Goal: Obtain resource: Obtain resource

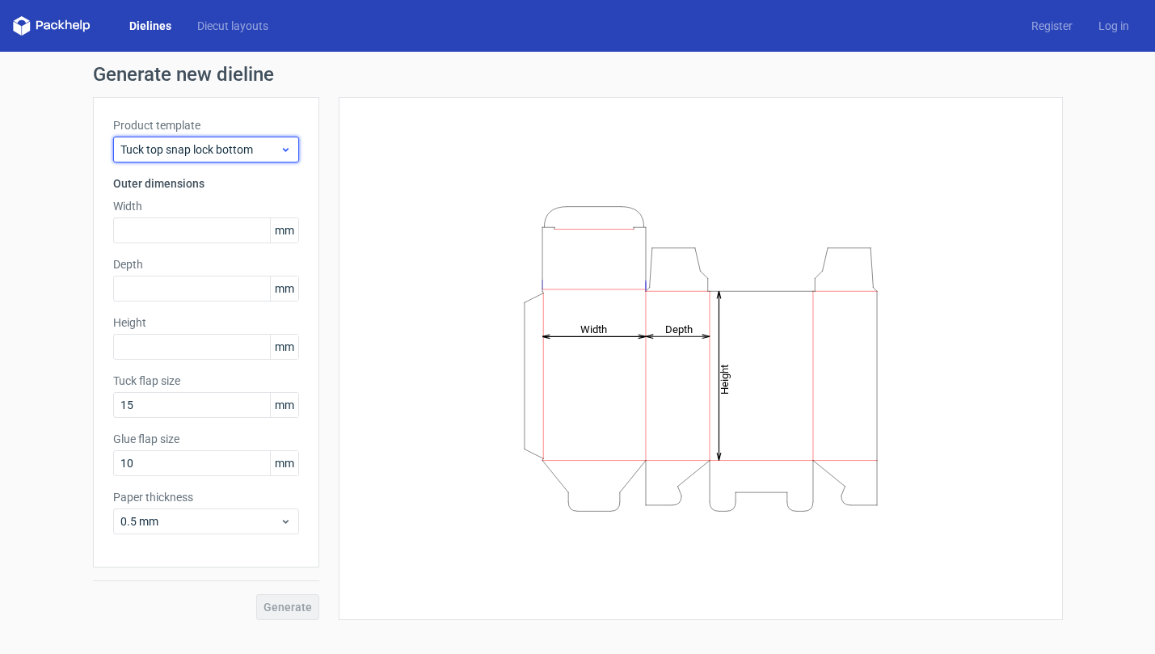
click at [239, 152] on span "Tuck top snap lock bottom" at bounding box center [199, 149] width 159 height 16
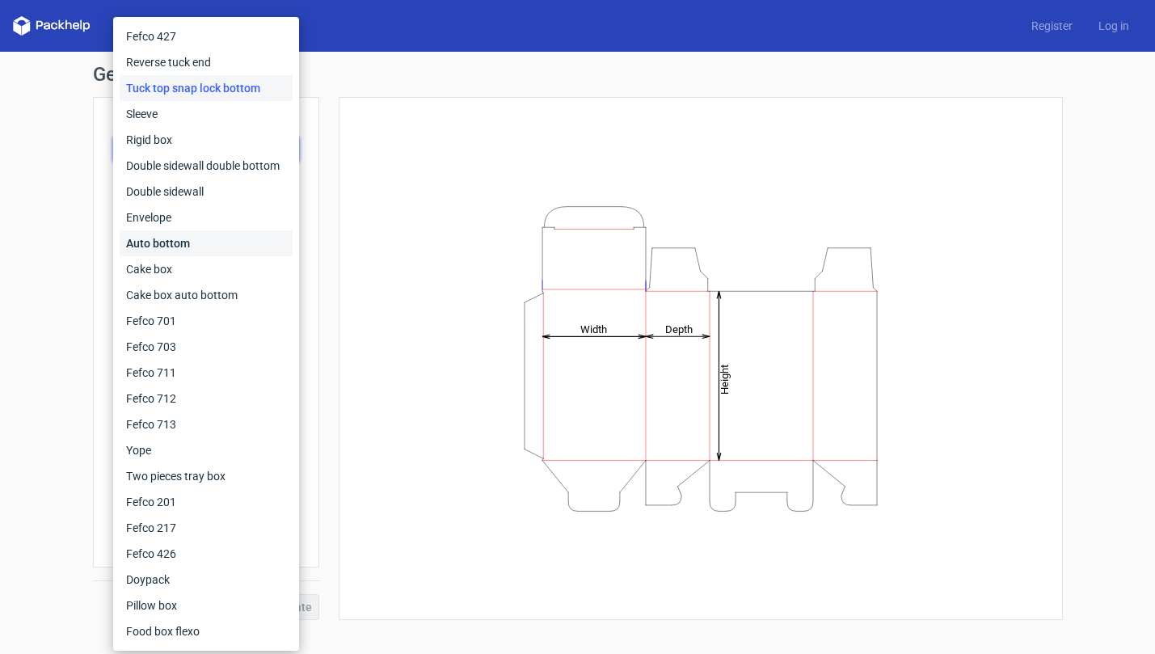
click at [226, 248] on div "Auto bottom" at bounding box center [206, 243] width 173 height 26
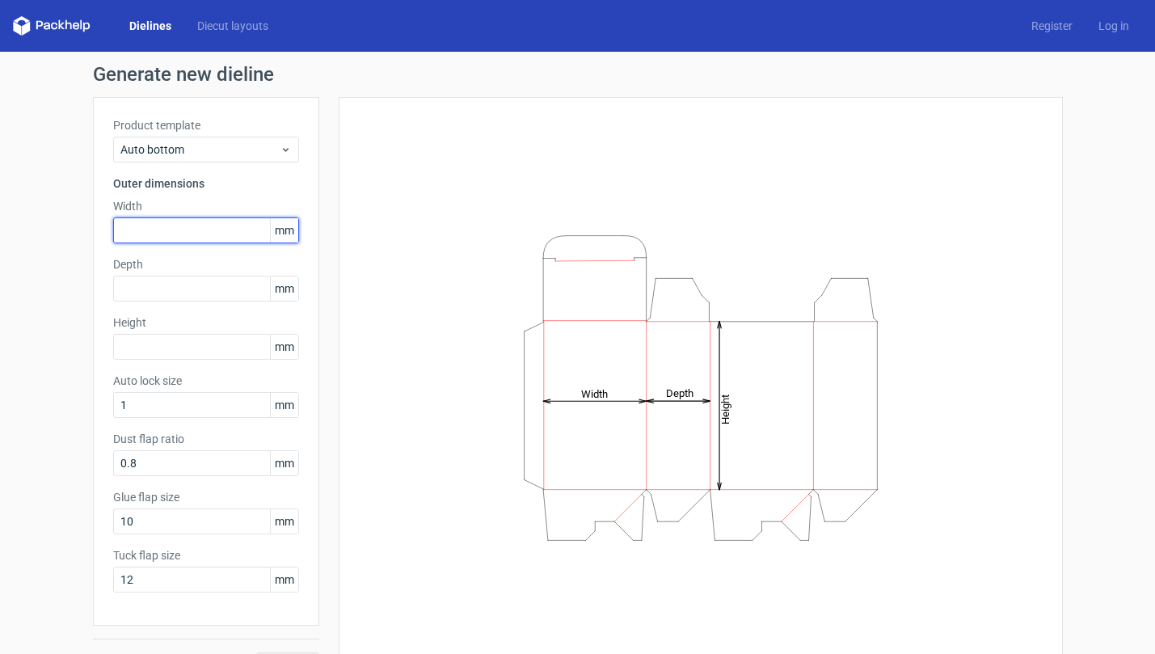
click at [226, 238] on input "text" at bounding box center [206, 230] width 186 height 26
type input "65"
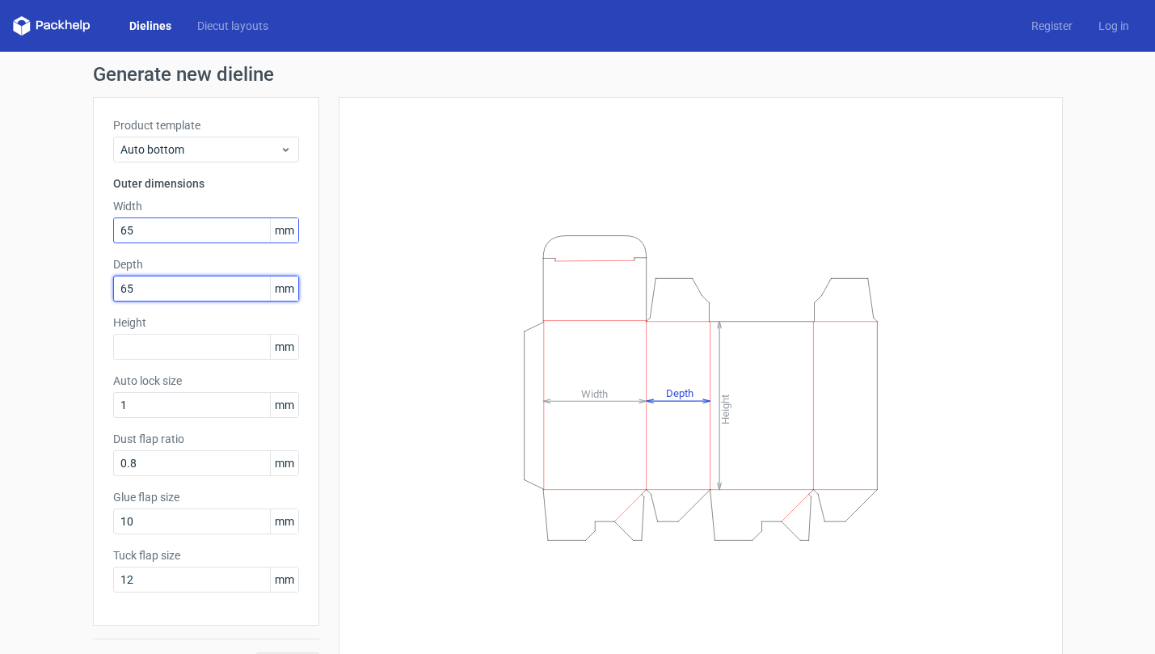
type input "65"
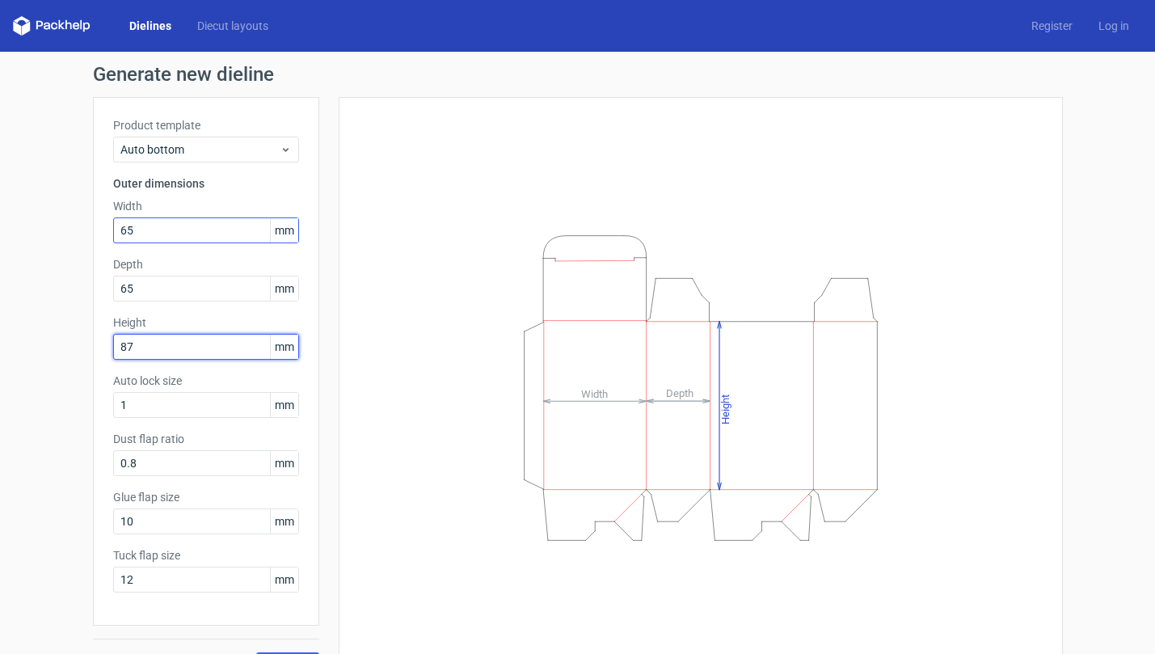
type input "87"
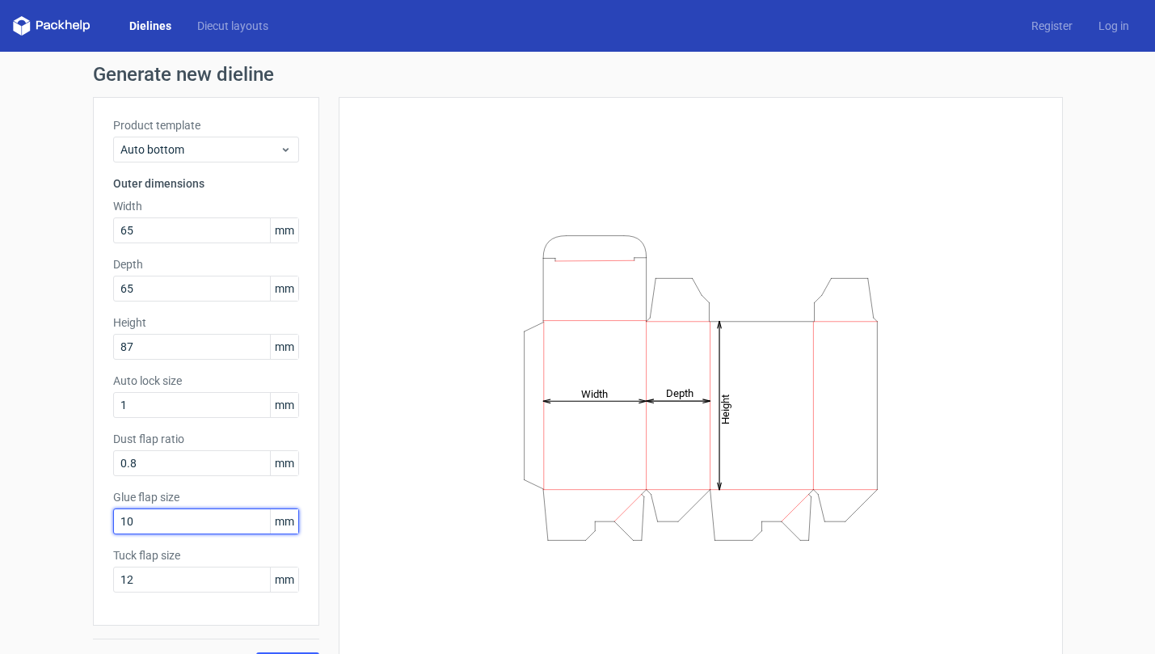
click at [173, 524] on input "10" at bounding box center [206, 521] width 186 height 26
type input "18"
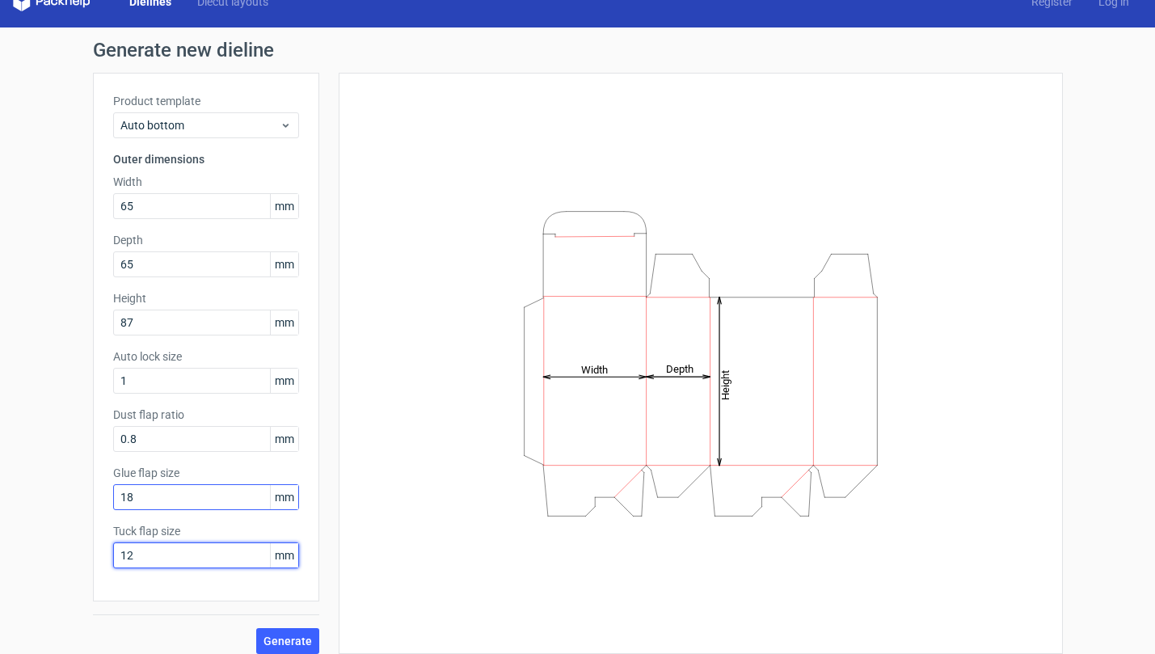
scroll to position [37, 0]
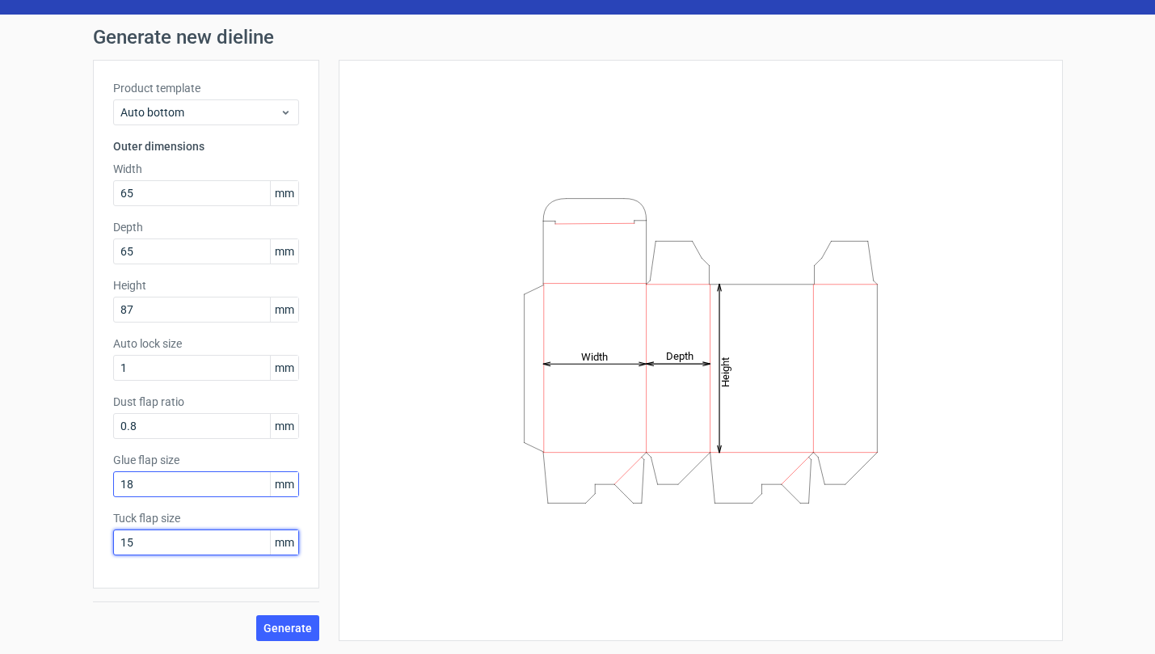
type input "15"
click at [263, 630] on span "Generate" at bounding box center [287, 627] width 48 height 11
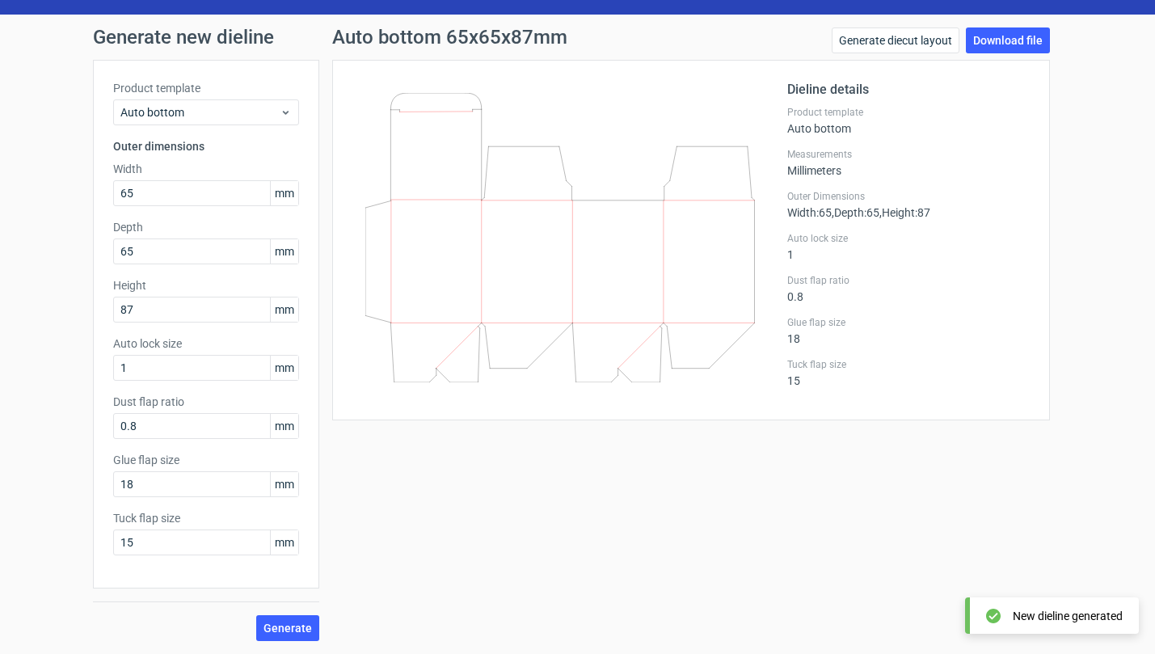
click at [858, 349] on div "Dieline details Product template Auto bottom Measurements Millimeters Outer Dim…" at bounding box center [908, 240] width 242 height 320
click at [1022, 35] on link "Download file" at bounding box center [1008, 40] width 84 height 26
